Goal: Task Accomplishment & Management: Manage account settings

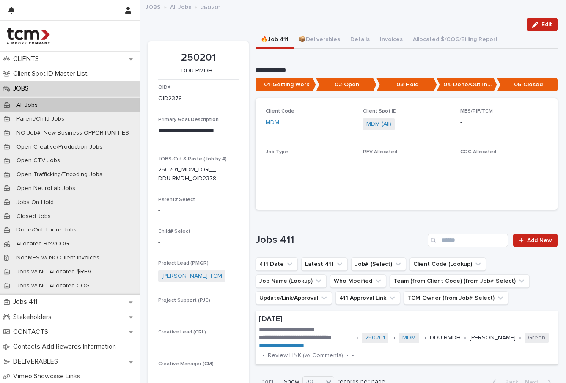
click at [181, 9] on link "All Jobs" at bounding box center [180, 7] width 21 height 10
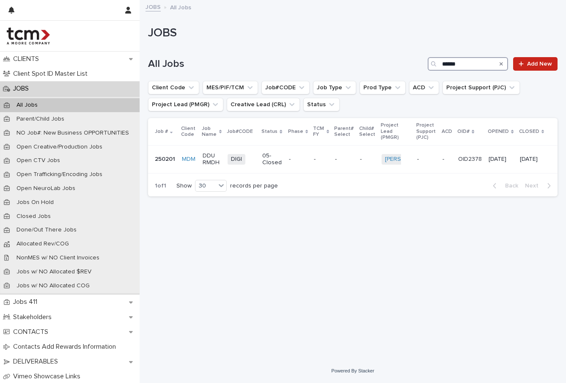
drag, startPoint x: 471, startPoint y: 64, endPoint x: 452, endPoint y: 65, distance: 19.0
click at [452, 64] on input "******" at bounding box center [467, 64] width 80 height 14
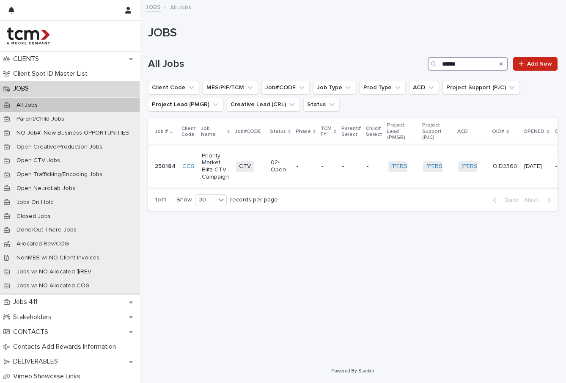
type input "******"
click at [226, 175] on p "Priority Market Blitz CTV Campaign" at bounding box center [215, 166] width 27 height 28
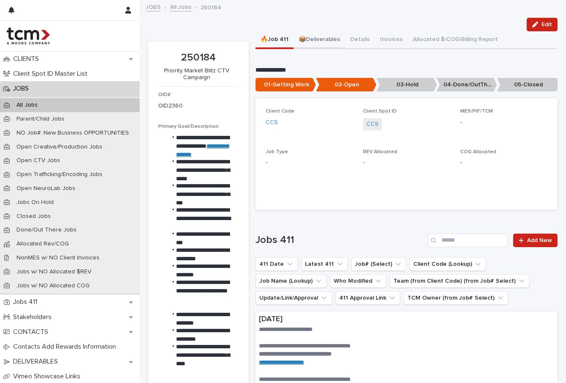
click at [322, 36] on button "📦Deliverables" at bounding box center [319, 40] width 52 height 18
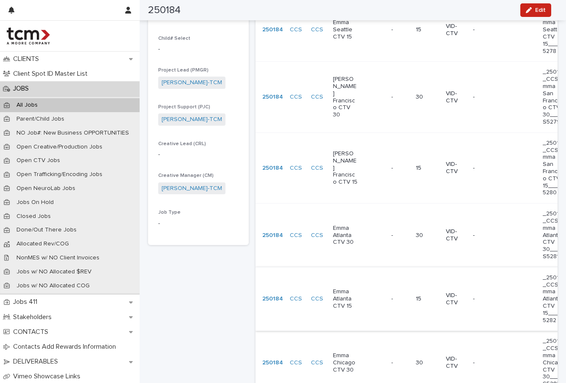
scroll to position [471, 0]
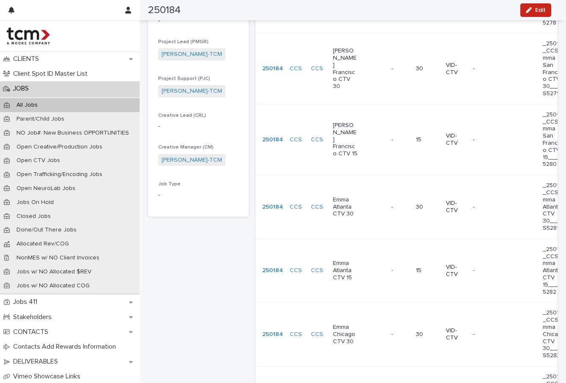
click at [359, 320] on div "Emma Chicago CTV 30" at bounding box center [359, 334] width 52 height 28
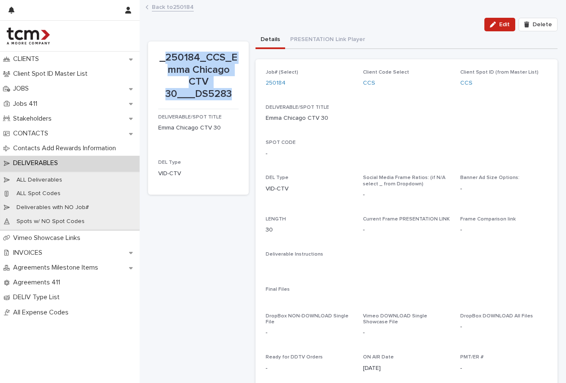
drag, startPoint x: 239, startPoint y: 97, endPoint x: 166, endPoint y: 52, distance: 86.0
click at [166, 52] on section "_250184_CCS_Emma Chicago CTV 30___DS5283 DELIVERABLE/SPOT TITLE [PERSON_NAME] C…" at bounding box center [198, 117] width 101 height 153
copy p "250184_CCS_Emma Chicago CTV 30___DS5283"
click at [169, 8] on link "Back to 250184" at bounding box center [173, 7] width 42 height 10
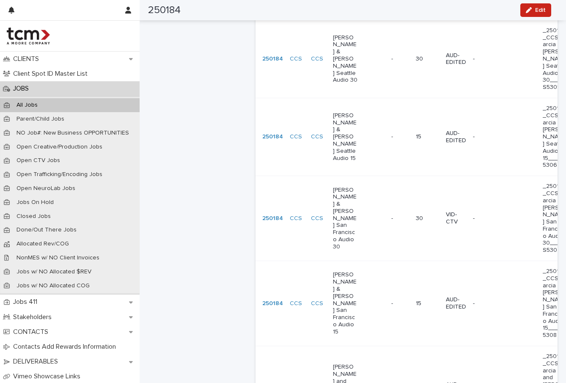
click at [309, 331] on div "30" at bounding box center [317, 331] width 31 height 10
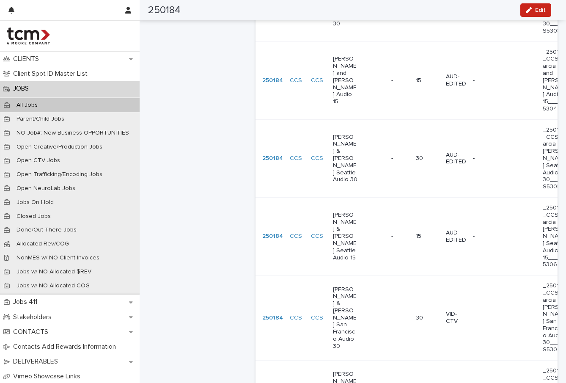
scroll to position [1305, 0]
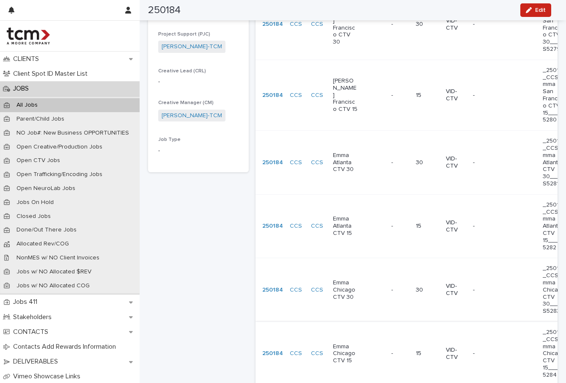
scroll to position [527, 0]
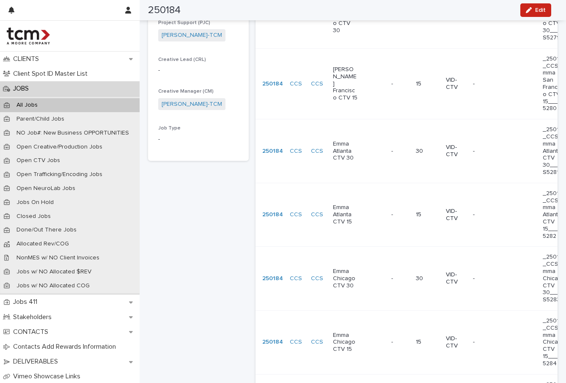
click at [362, 328] on div "Emma Chicago CTV 15" at bounding box center [359, 342] width 52 height 28
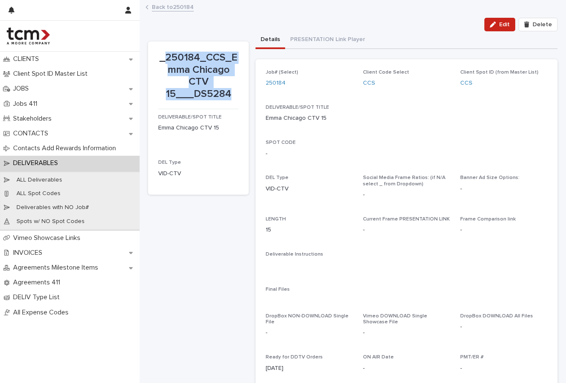
drag, startPoint x: 228, startPoint y: 93, endPoint x: 166, endPoint y: 58, distance: 71.4
click at [166, 58] on p "_250184_CCS_Emma Chicago CTV 15___DS5284" at bounding box center [198, 76] width 80 height 49
copy p "250184_CCS_Emma Chicago CTV 15___DS5284"
click at [166, 5] on link "Back to 250184" at bounding box center [173, 7] width 42 height 10
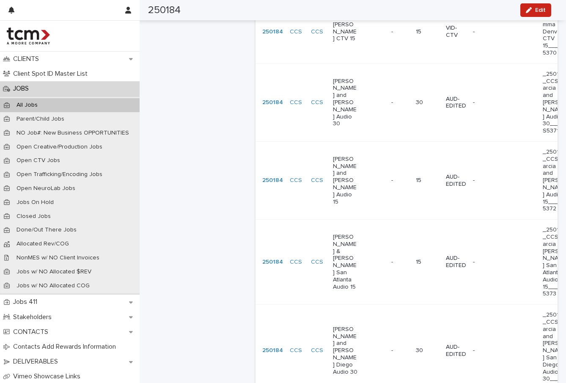
scroll to position [1258, 0]
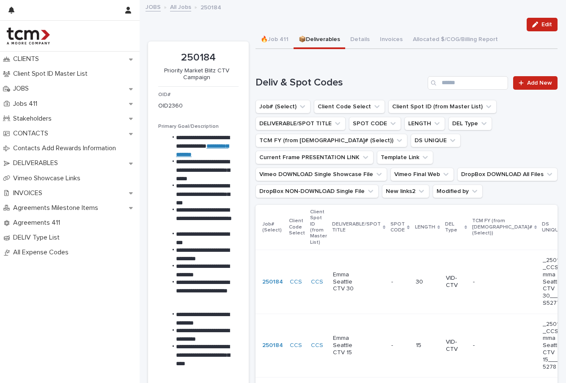
click at [450, 228] on p "DEL Type" at bounding box center [453, 227] width 17 height 16
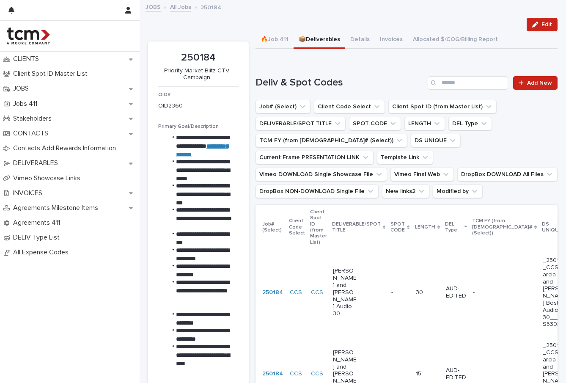
click at [419, 229] on p "LENGTH" at bounding box center [425, 226] width 20 height 9
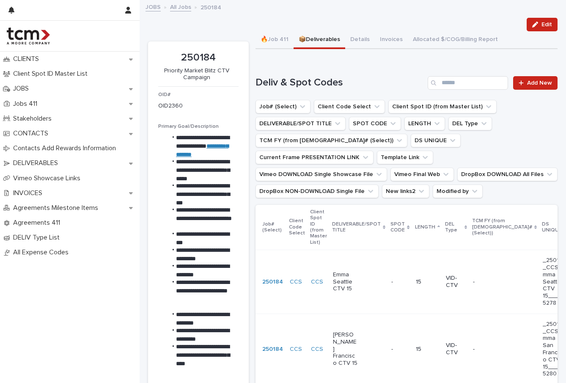
click at [423, 231] on p "LENGTH" at bounding box center [425, 226] width 20 height 9
click at [425, 228] on p "LENGTH" at bounding box center [425, 226] width 20 height 9
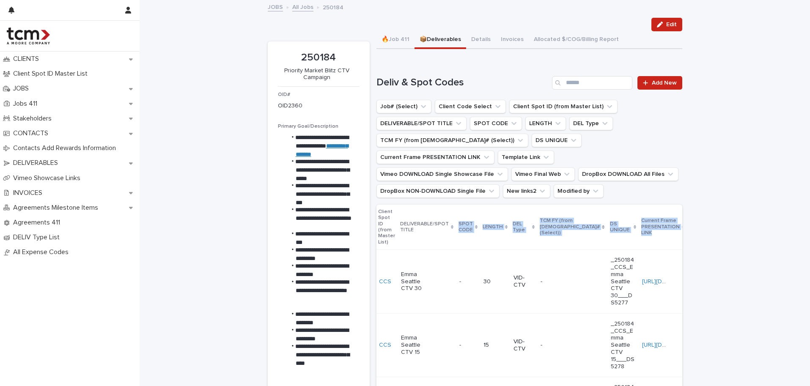
drag, startPoint x: 677, startPoint y: 247, endPoint x: 694, endPoint y: 247, distance: 17.4
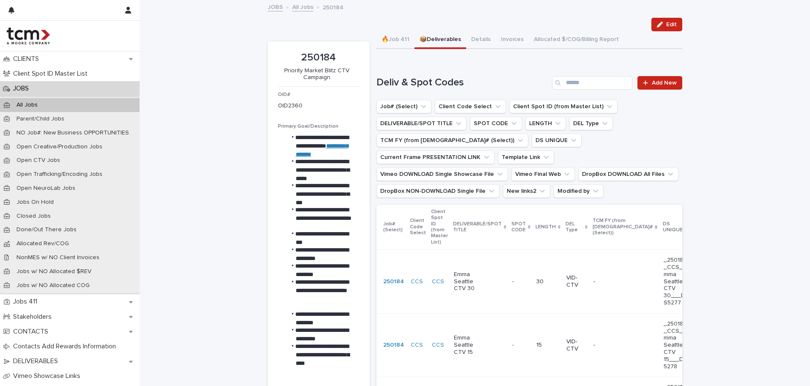
click at [292, 8] on link "All Jobs" at bounding box center [302, 7] width 21 height 10
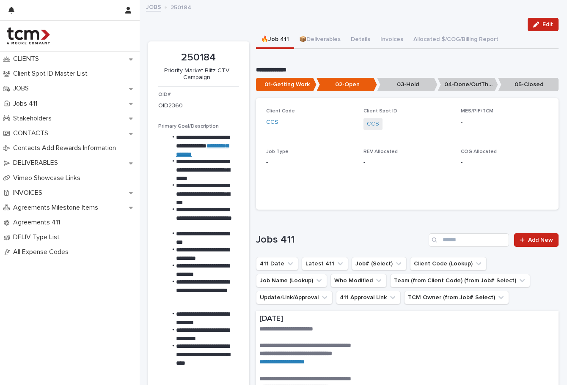
click at [330, 28] on div "Edit" at bounding box center [353, 25] width 410 height 14
click at [329, 39] on button "📦Deliverables" at bounding box center [320, 40] width 52 height 18
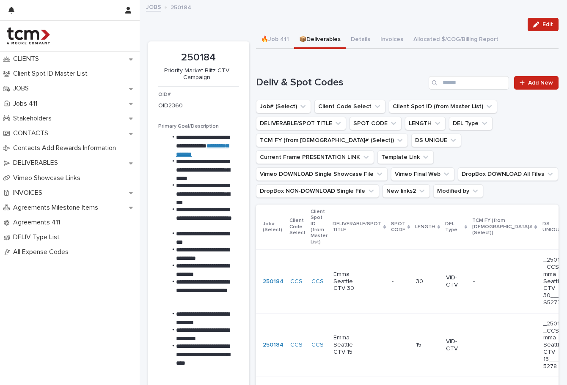
click at [445, 233] on p "DEL Type" at bounding box center [453, 227] width 17 height 16
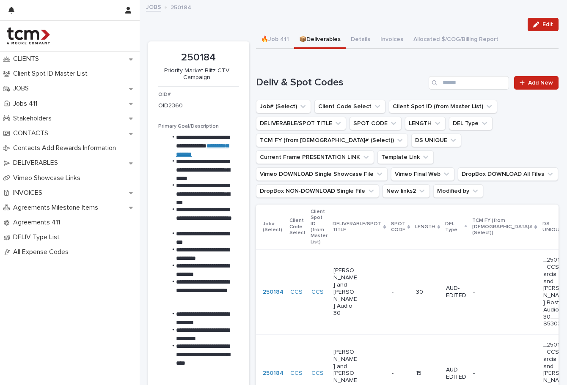
click at [445, 228] on p "DEL Type" at bounding box center [453, 227] width 17 height 16
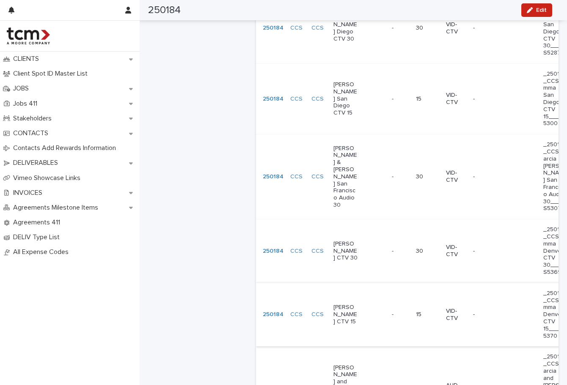
scroll to position [901, 0]
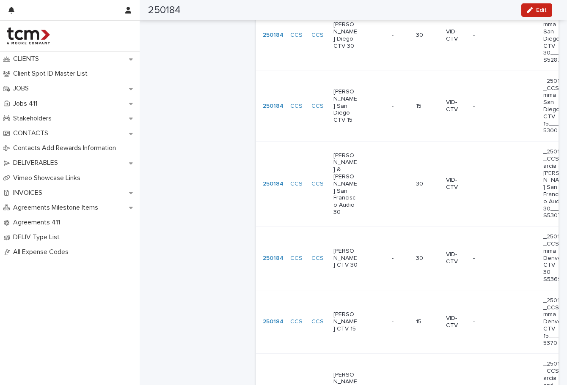
click at [351, 152] on p "[PERSON_NAME] & [PERSON_NAME] San Francisco Audio 30" at bounding box center [345, 184] width 25 height 64
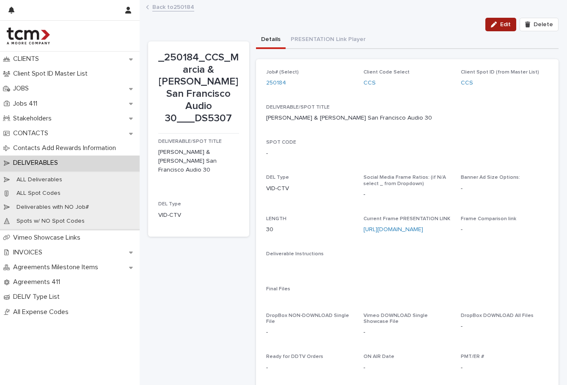
click at [500, 22] on span "Edit" at bounding box center [505, 25] width 11 height 6
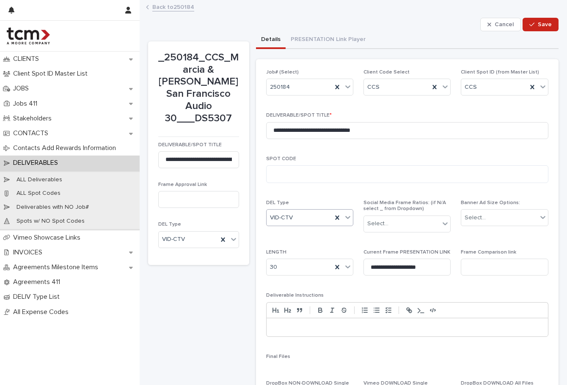
click at [308, 215] on div "VID-CTV" at bounding box center [299, 218] width 66 height 14
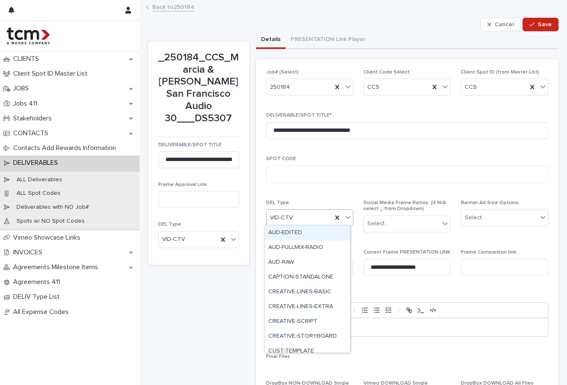
click at [310, 231] on div "AUD-EDITED" at bounding box center [307, 233] width 85 height 15
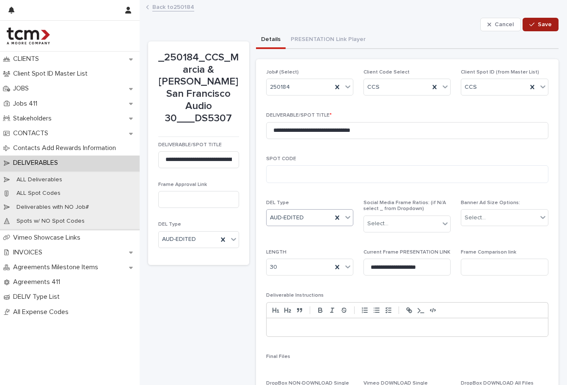
click at [542, 22] on span "Save" at bounding box center [544, 25] width 14 height 6
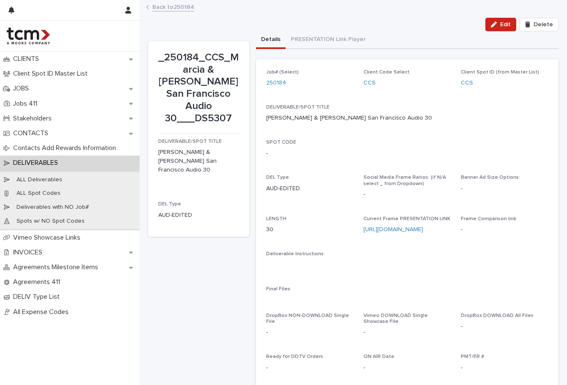
click at [167, 9] on link "Back to 250184" at bounding box center [173, 7] width 42 height 10
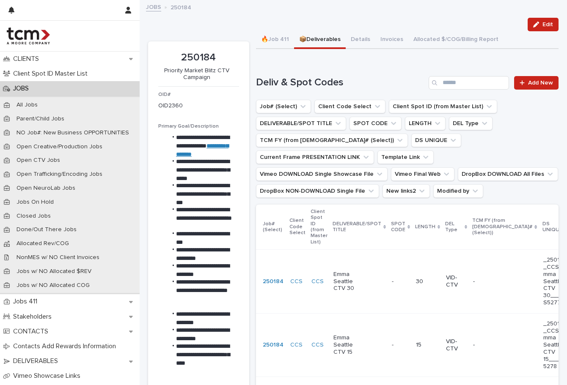
click at [447, 230] on p "DEL Type" at bounding box center [453, 227] width 17 height 16
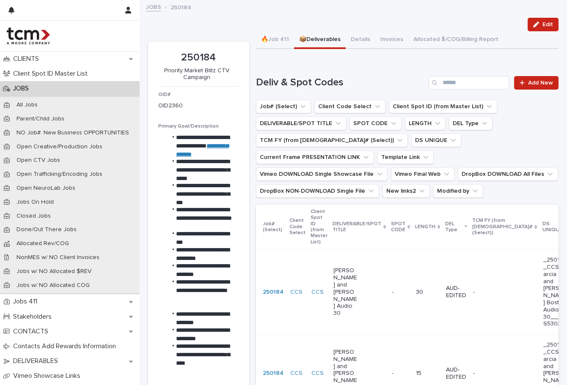
click at [445, 232] on p "DEL Type" at bounding box center [453, 227] width 17 height 16
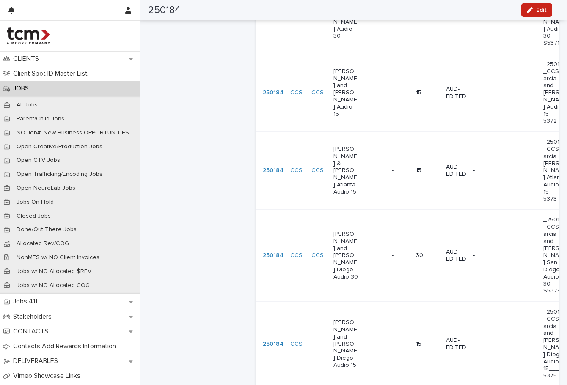
scroll to position [1806, 0]
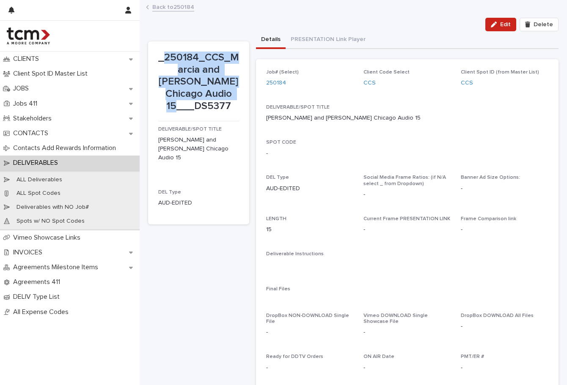
drag, startPoint x: 207, startPoint y: 96, endPoint x: 168, endPoint y: 56, distance: 55.9
click at [168, 56] on p "_250184_CCS_Marcia and [PERSON_NAME] Chicago Audio 15___DS5377" at bounding box center [198, 82] width 81 height 61
copy p "250184_CCS_Marcia and Emma Chicago Audio 15___DS5377"
click at [170, 9] on link "Back to 250184" at bounding box center [173, 7] width 42 height 10
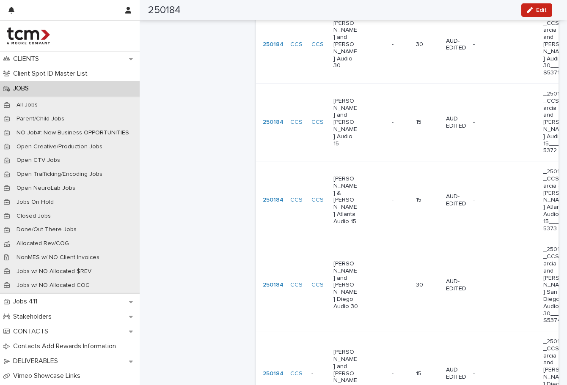
scroll to position [1806, 0]
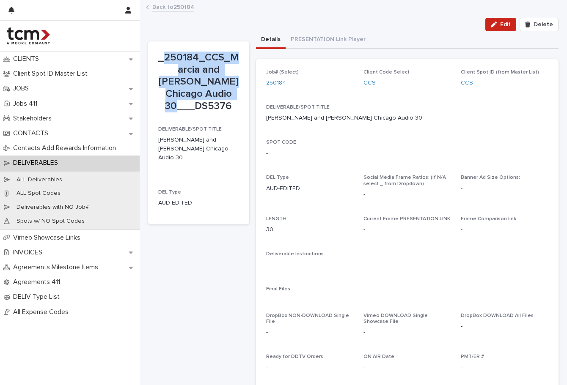
drag, startPoint x: 235, startPoint y: 104, endPoint x: 168, endPoint y: 57, distance: 82.1
click at [168, 57] on p "_250184_CCS_Marcia and [PERSON_NAME] Chicago Audio 30___DS5376" at bounding box center [198, 82] width 81 height 61
copy p "250184_CCS_Marcia and Emma Chicago Audio 30___DS5376"
